Goal: Browse casually

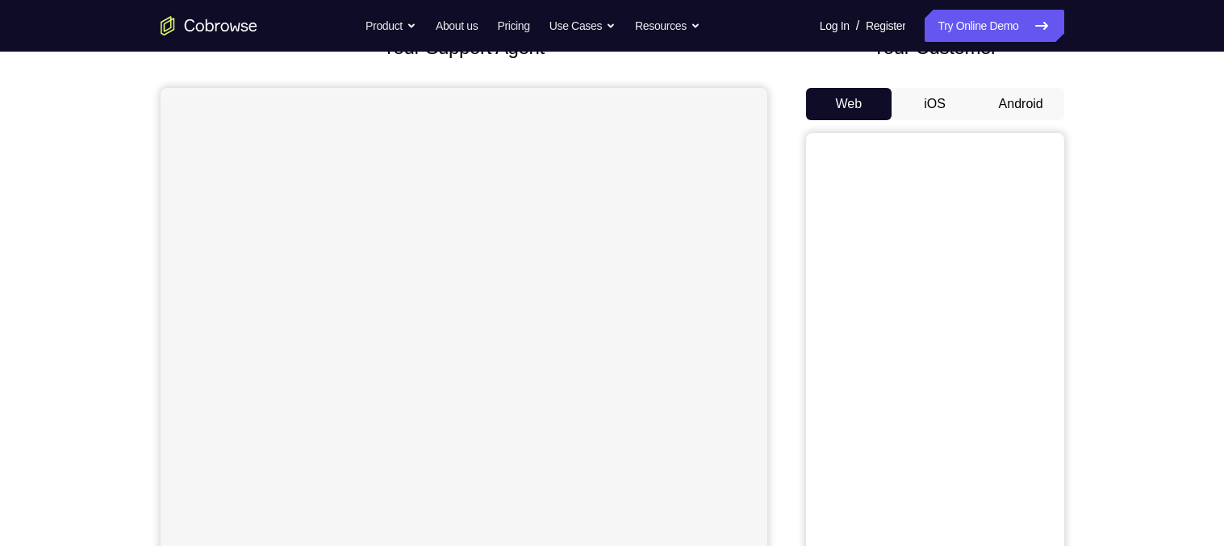
scroll to position [123, 0]
click at [1028, 104] on button "Android" at bounding box center [1021, 103] width 86 height 32
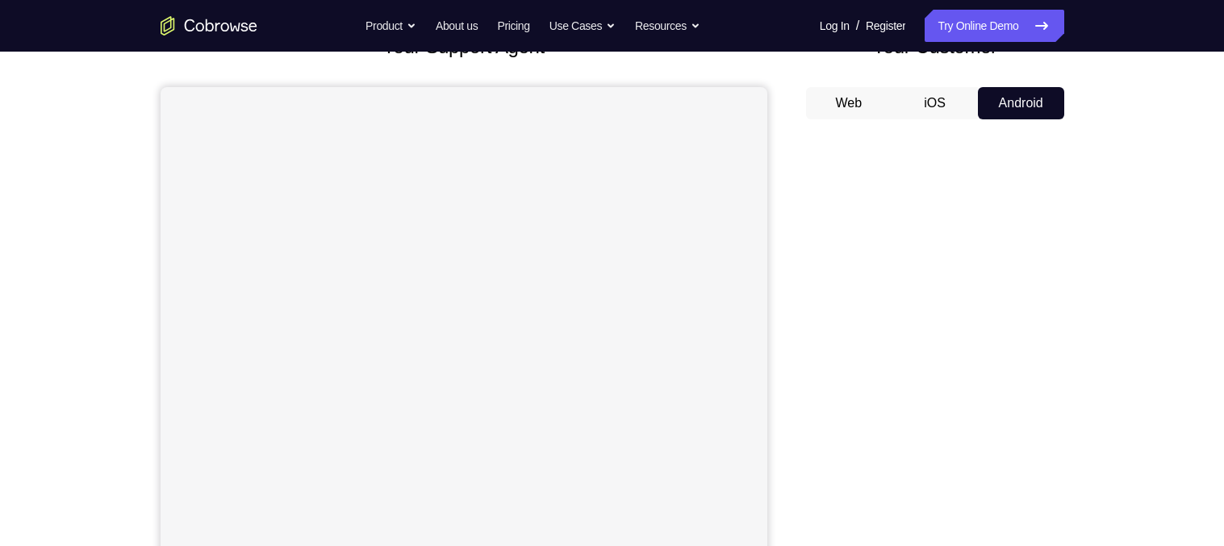
click at [1090, 384] on div "Your Support Agent Your Customer Web iOS Android Next Steps We’d be happy to gi…" at bounding box center [612, 461] width 1033 height 1065
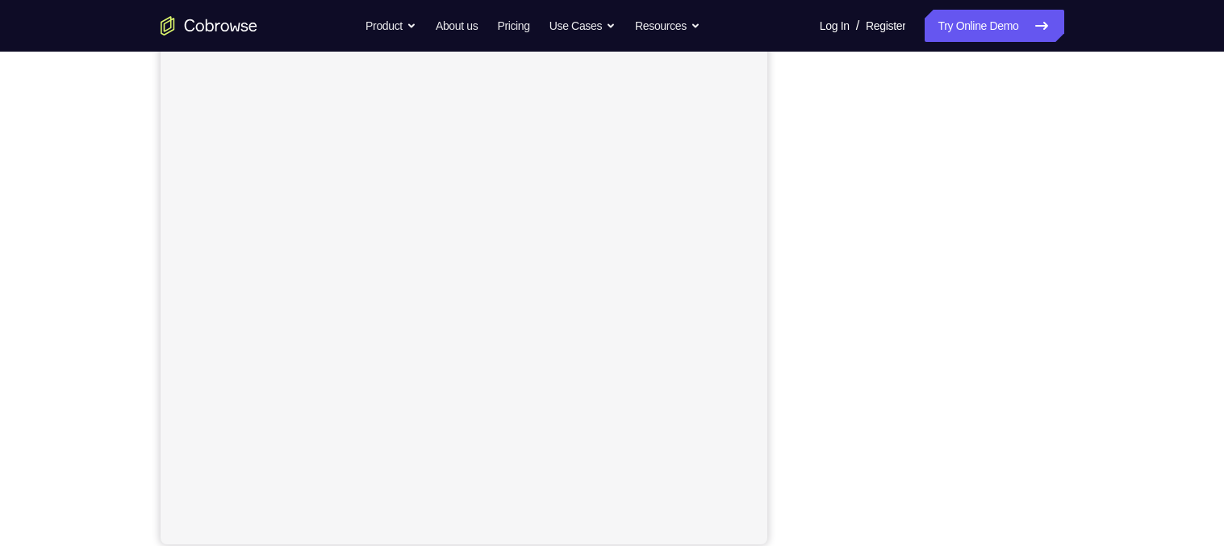
scroll to position [207, 0]
click at [1087, 338] on div "Your Support Agent Your Customer Web iOS Android Next Steps We’d be happy to gi…" at bounding box center [612, 377] width 1033 height 1065
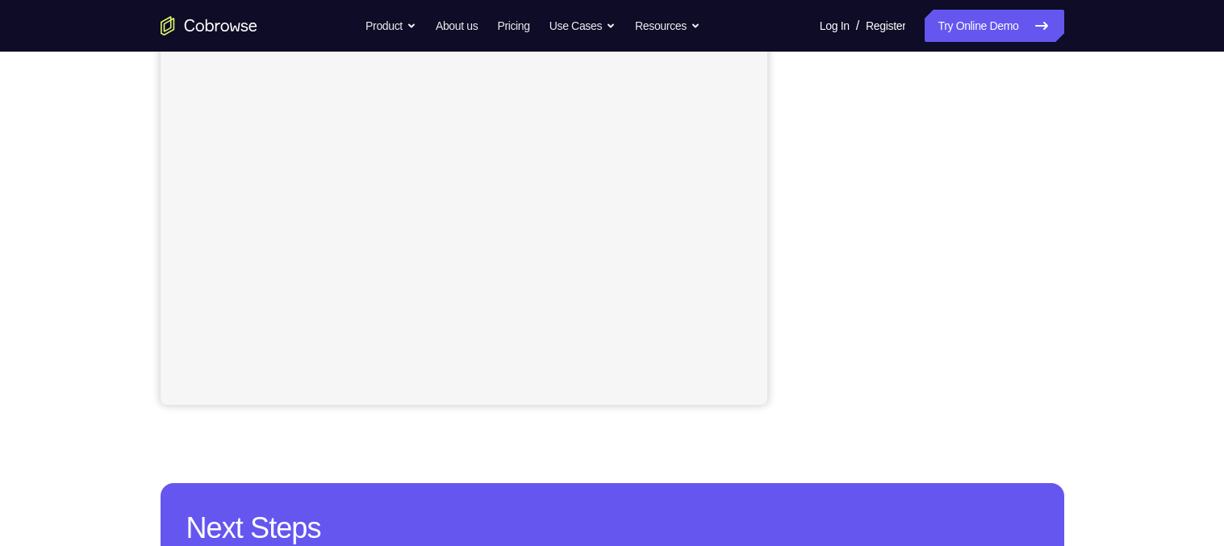
scroll to position [349, 0]
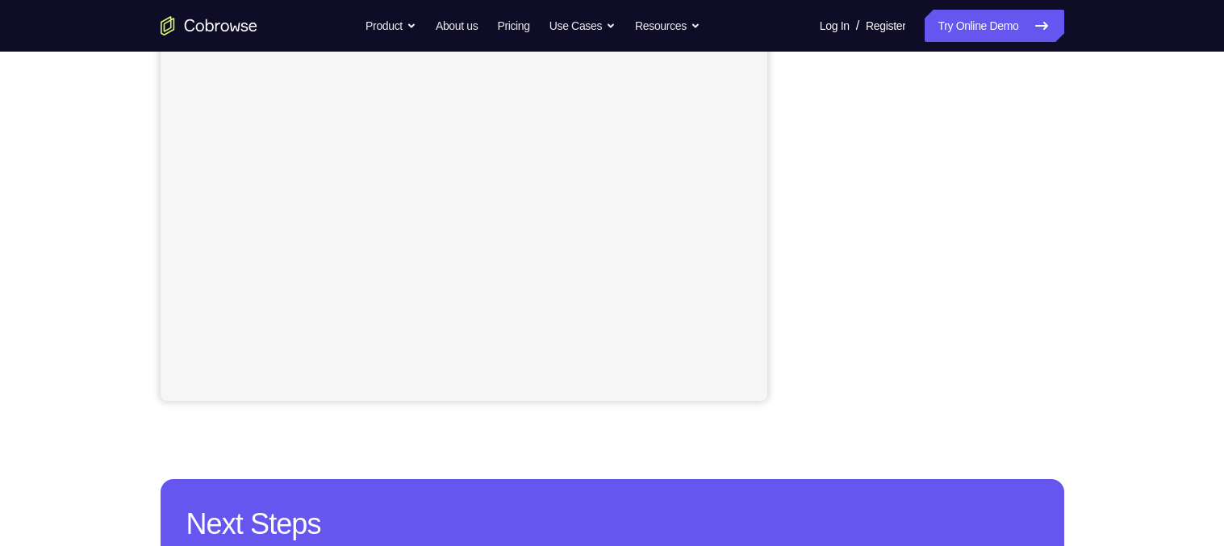
click at [1100, 137] on div "Your Support Agent Your Customer Web iOS Android Next Steps We’d be happy to gi…" at bounding box center [612, 234] width 1033 height 1065
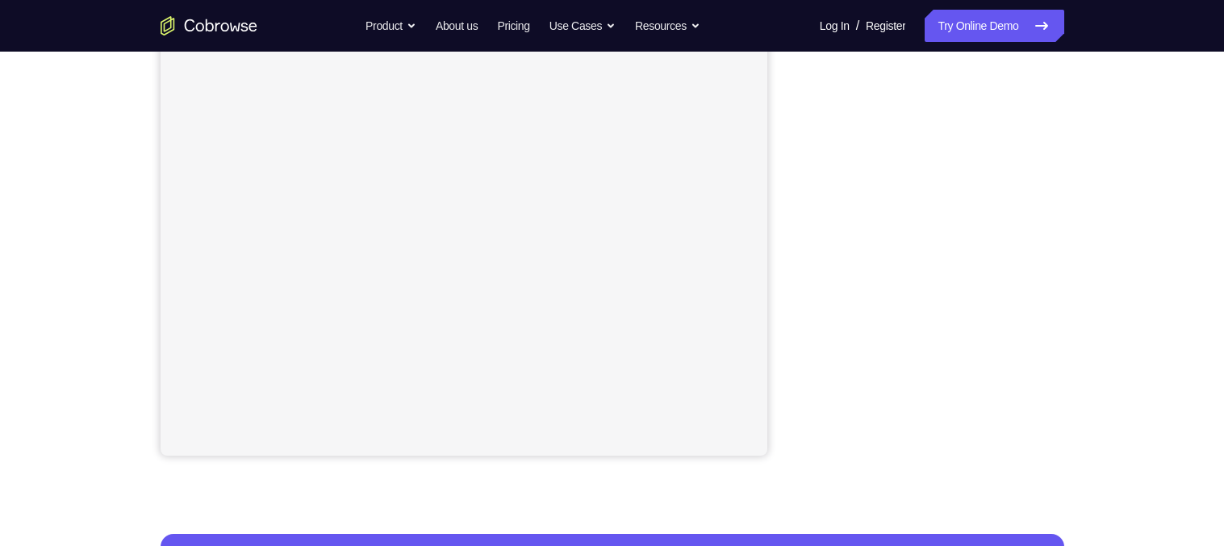
scroll to position [294, 0]
click at [1186, 148] on div "Your Support Agent Your Customer Web iOS Android Next Steps We’d be happy to gi…" at bounding box center [612, 290] width 1224 height 1065
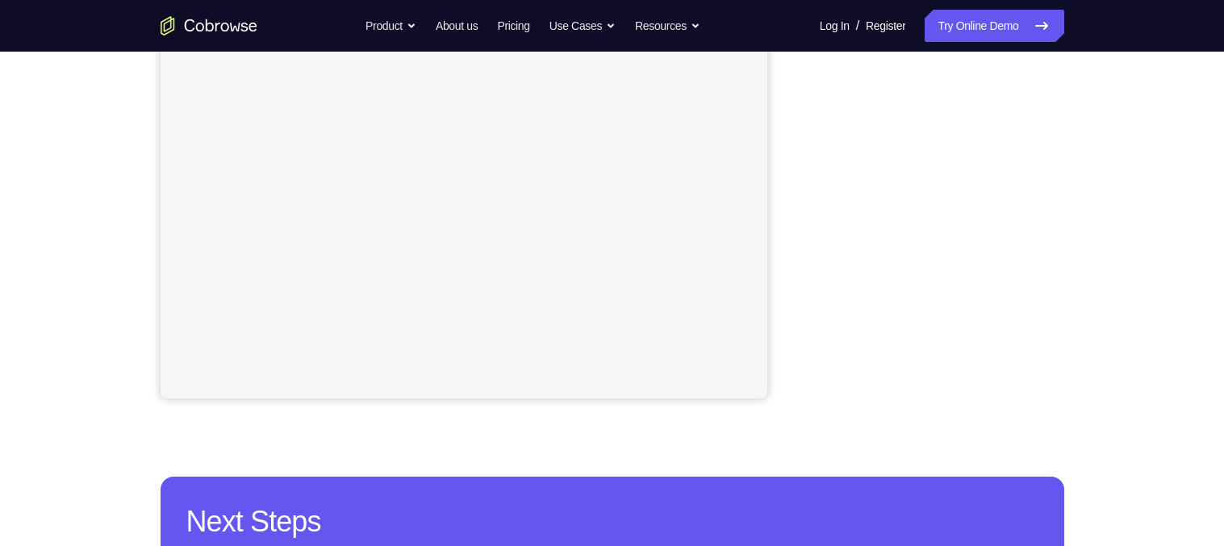
scroll to position [353, 0]
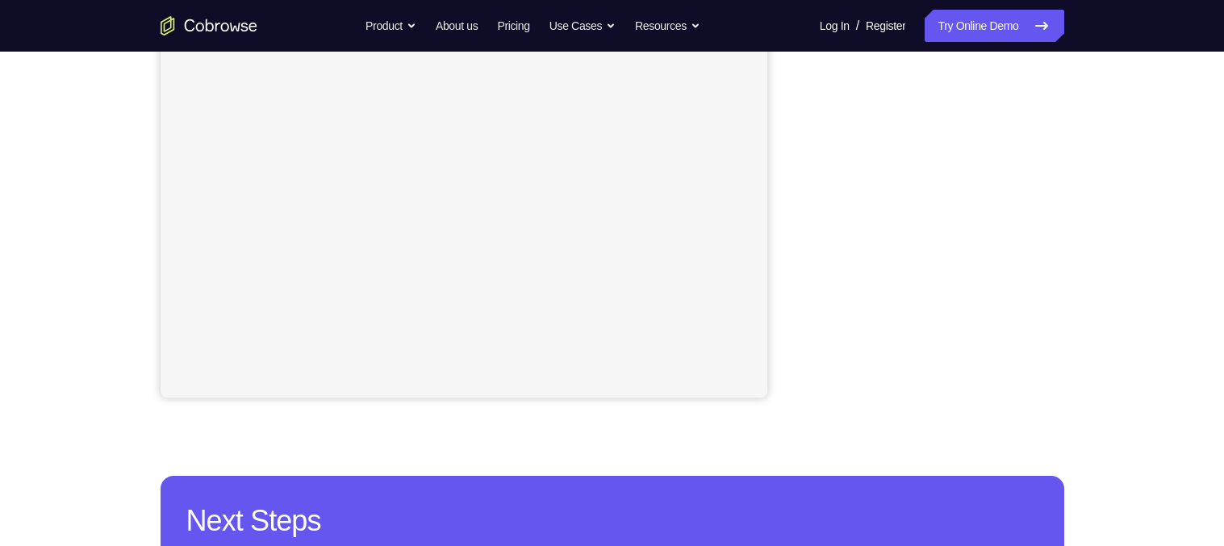
click at [1190, 338] on div "Your Support Agent Your Customer Web iOS Android Next Steps We’d be happy to gi…" at bounding box center [612, 231] width 1224 height 1065
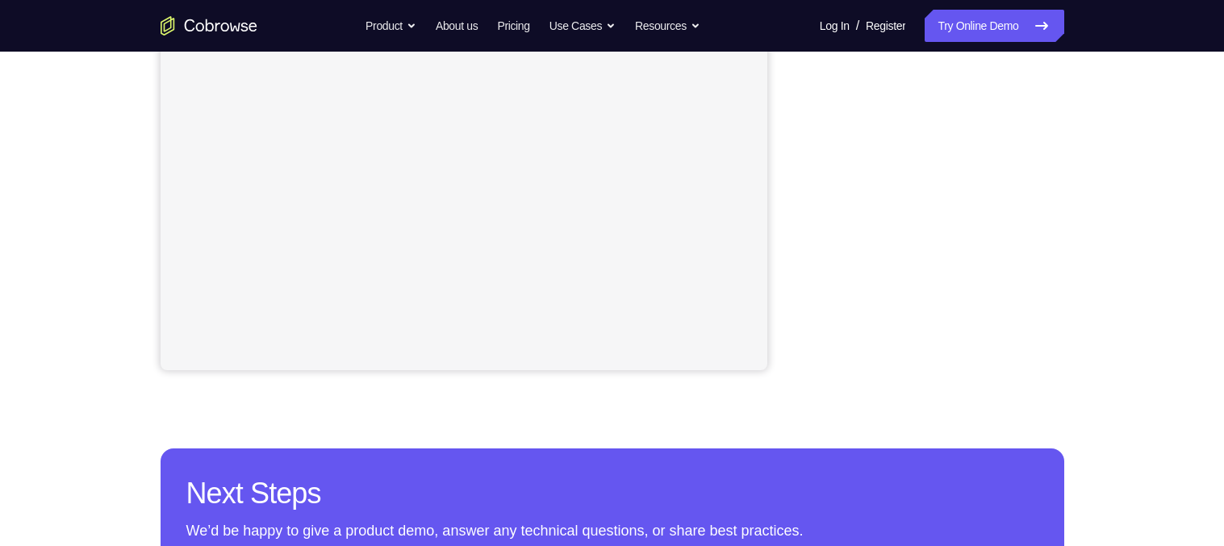
scroll to position [407, 0]
